Goal: Information Seeking & Learning: Learn about a topic

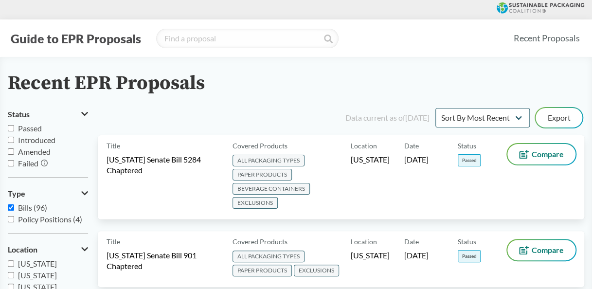
click at [34, 129] on span "Passed" at bounding box center [30, 128] width 24 height 9
click at [14, 129] on input "Passed" at bounding box center [11, 128] width 6 height 6
checkbox input "true"
click at [486, 128] on div "Data current as of [DATE] Sort By Most Recent Sort By Status Export" at bounding box center [347, 117] width 475 height 23
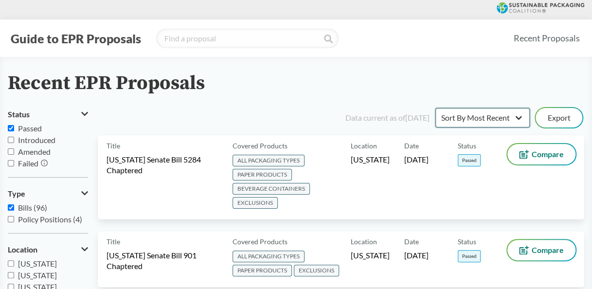
click at [521, 110] on select "Sort By Most Recent Sort By Status" at bounding box center [483, 117] width 94 height 19
select select "Sort By Status"
click at [436, 108] on select "Sort By Most Recent Sort By Status" at bounding box center [483, 117] width 94 height 19
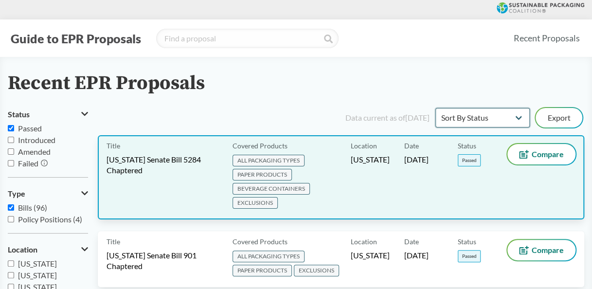
click at [436, 108] on select "Sort By Most Recent Sort By Status" at bounding box center [483, 117] width 94 height 19
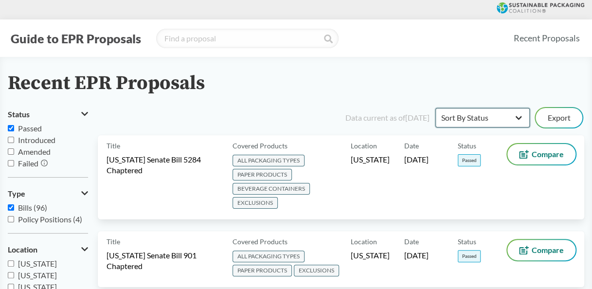
click at [469, 120] on select "Sort By Most Recent Sort By Status" at bounding box center [483, 117] width 94 height 19
click at [9, 161] on input "Failed" at bounding box center [11, 163] width 6 height 6
checkbox input "true"
click at [11, 124] on label "Passed" at bounding box center [48, 129] width 80 height 12
click at [11, 125] on input "Passed" at bounding box center [11, 128] width 6 height 6
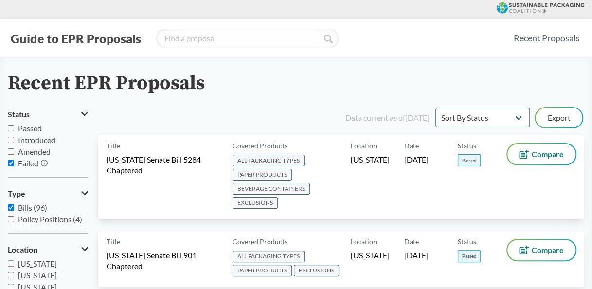
checkbox input "false"
click at [11, 165] on input "Failed" at bounding box center [11, 163] width 6 height 6
checkbox input "false"
click at [12, 148] on label "Amended" at bounding box center [48, 152] width 80 height 12
click at [12, 148] on input "Amended" at bounding box center [11, 151] width 6 height 6
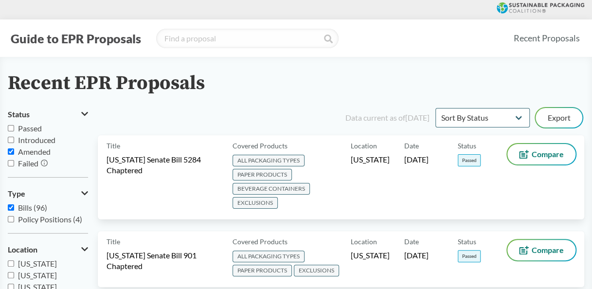
checkbox input "true"
click at [497, 114] on select "Sort By Most Recent Sort By Status" at bounding box center [483, 117] width 94 height 19
click at [436, 108] on select "Sort By Most Recent Sort By Status" at bounding box center [483, 117] width 94 height 19
click at [498, 117] on select "Sort By Most Recent Sort By Status" at bounding box center [483, 117] width 94 height 19
click at [436, 108] on select "Sort By Most Recent Sort By Status" at bounding box center [483, 117] width 94 height 19
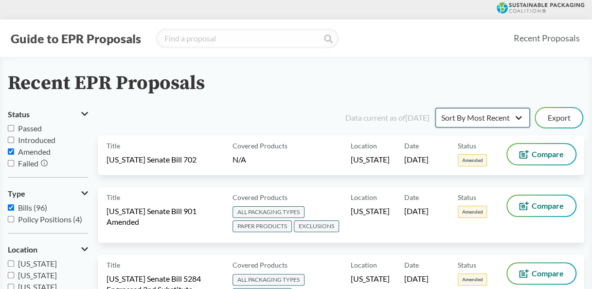
click at [487, 119] on select "Sort By Most Recent Sort By Status" at bounding box center [483, 117] width 94 height 19
select select "Sort By Status"
click at [436, 108] on select "Sort By Most Recent Sort By Status" at bounding box center [483, 117] width 94 height 19
click at [31, 161] on span "Failed" at bounding box center [28, 163] width 20 height 9
click at [14, 161] on input "Failed" at bounding box center [11, 163] width 6 height 6
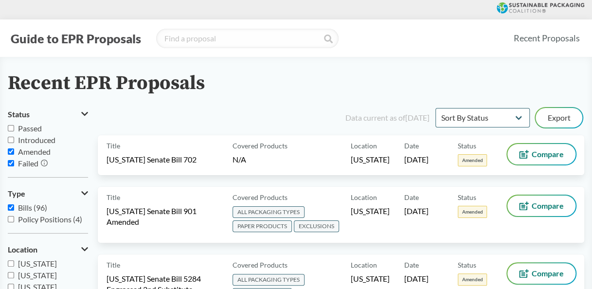
checkbox input "true"
click at [528, 111] on select "Sort By Most Recent Sort By Status" at bounding box center [483, 117] width 94 height 19
select select "Sort By Most Recent"
click at [436, 108] on select "Sort By Most Recent Sort By Status" at bounding box center [483, 117] width 94 height 19
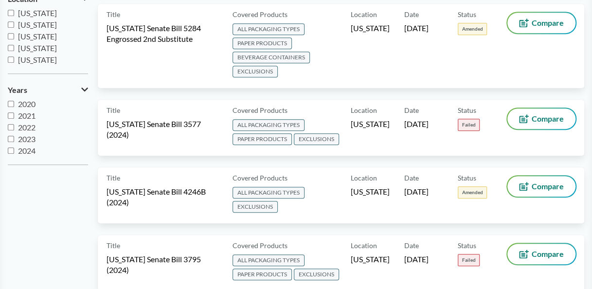
scroll to position [248, 0]
